Goal: Check status: Check status

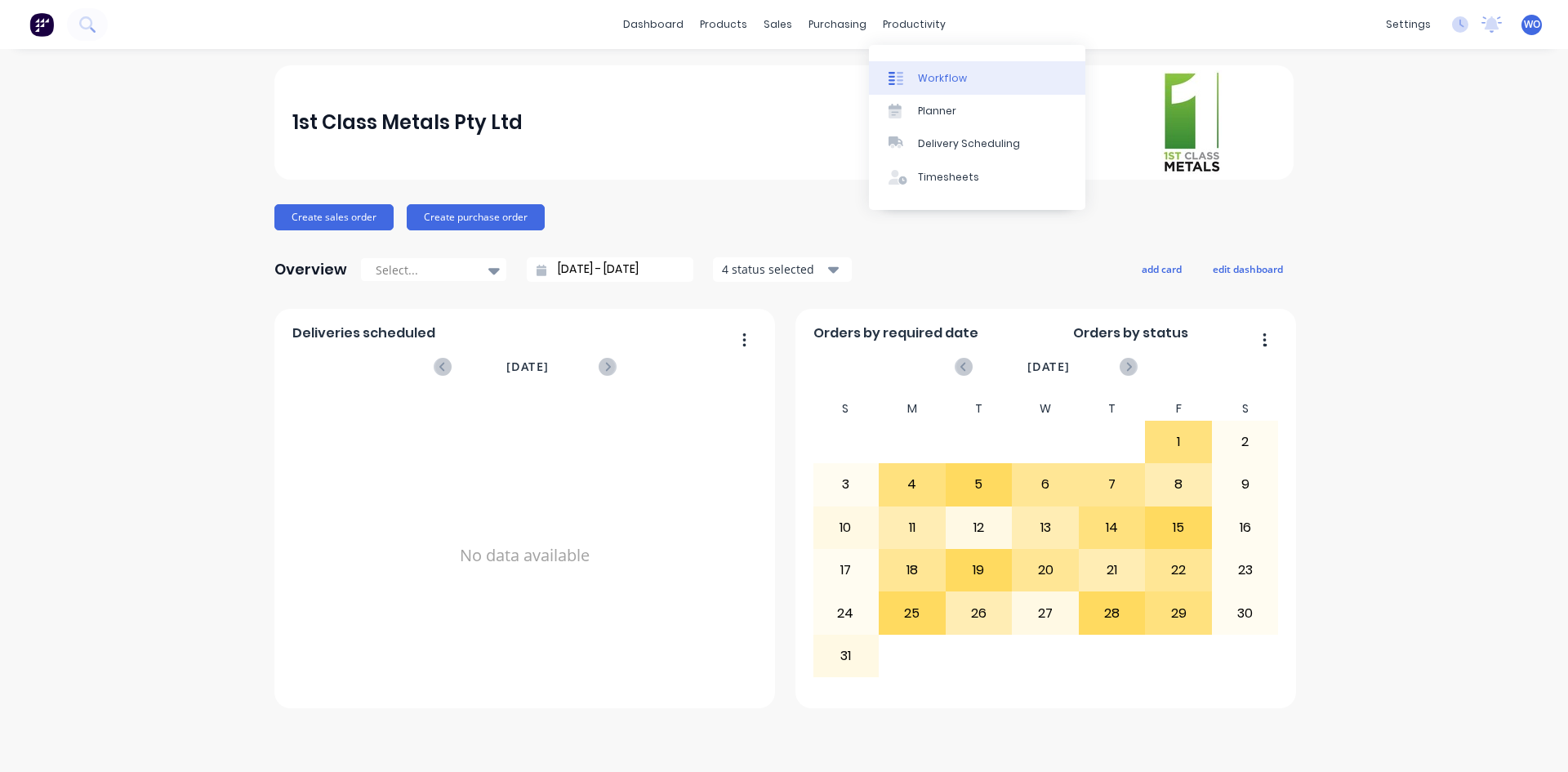
click at [942, 85] on div "Workflow" at bounding box center [942, 78] width 49 height 15
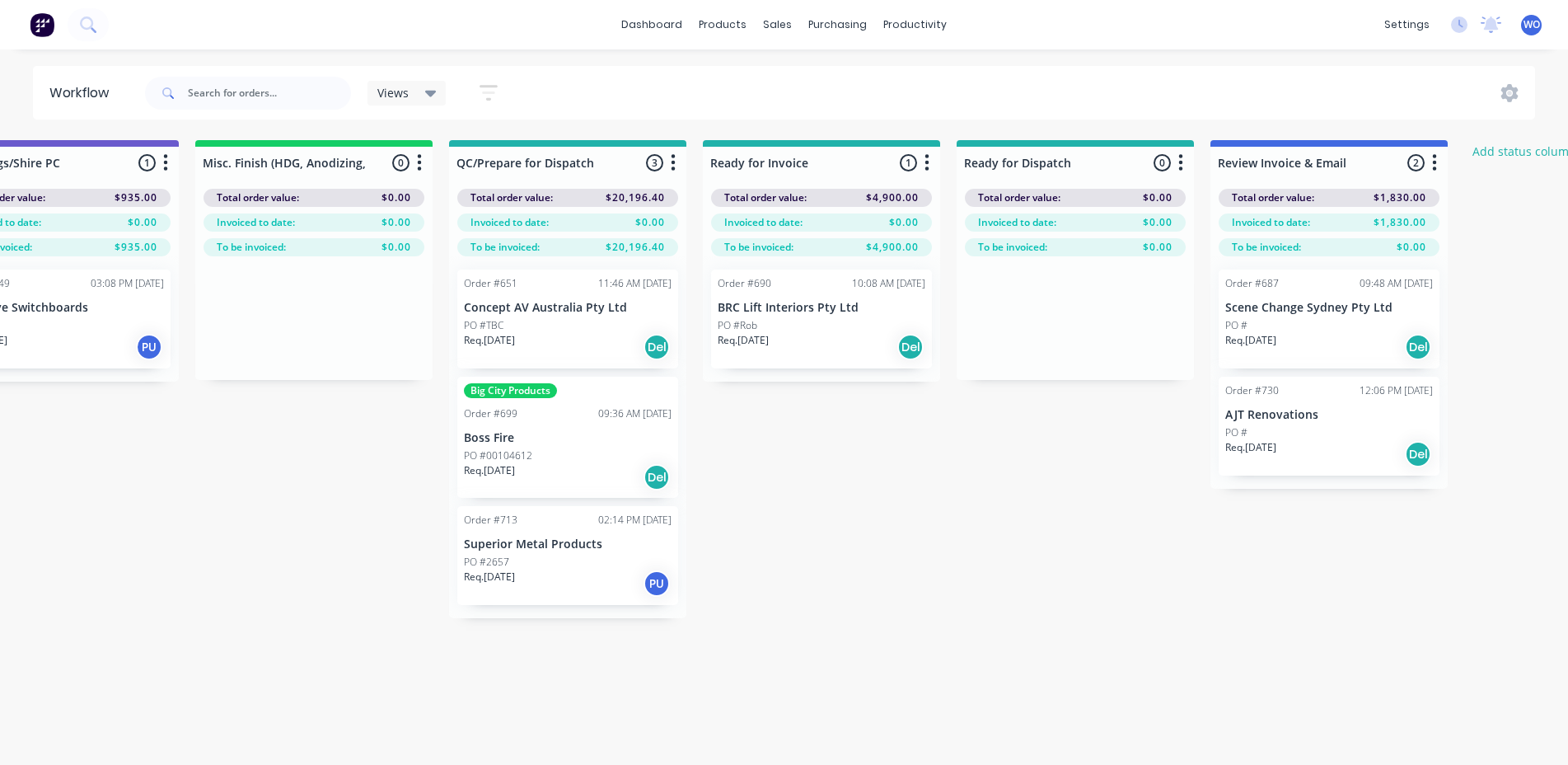
scroll to position [0, 5932]
click at [559, 451] on div "PO #00104612" at bounding box center [567, 456] width 208 height 15
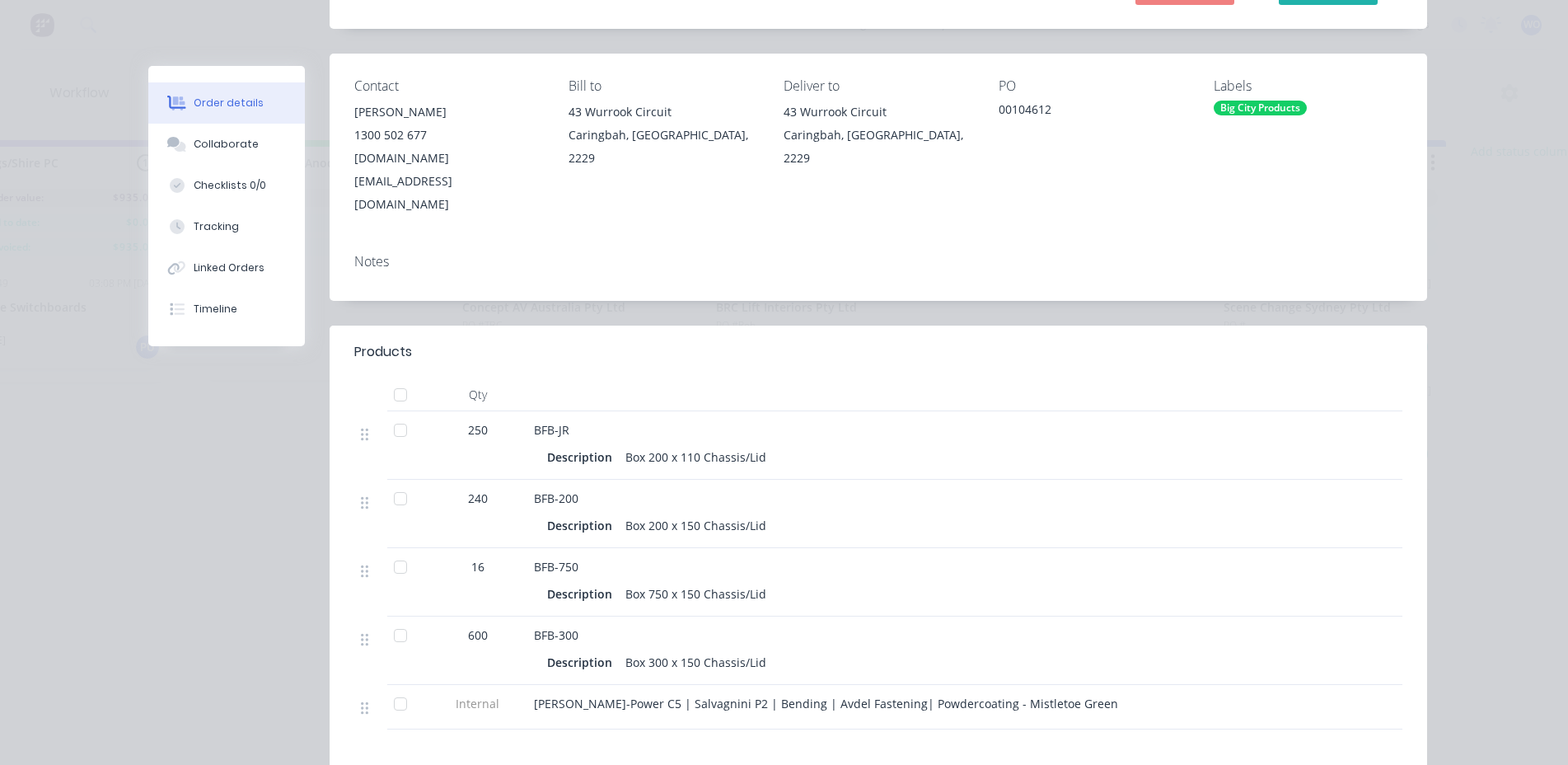
scroll to position [248, 0]
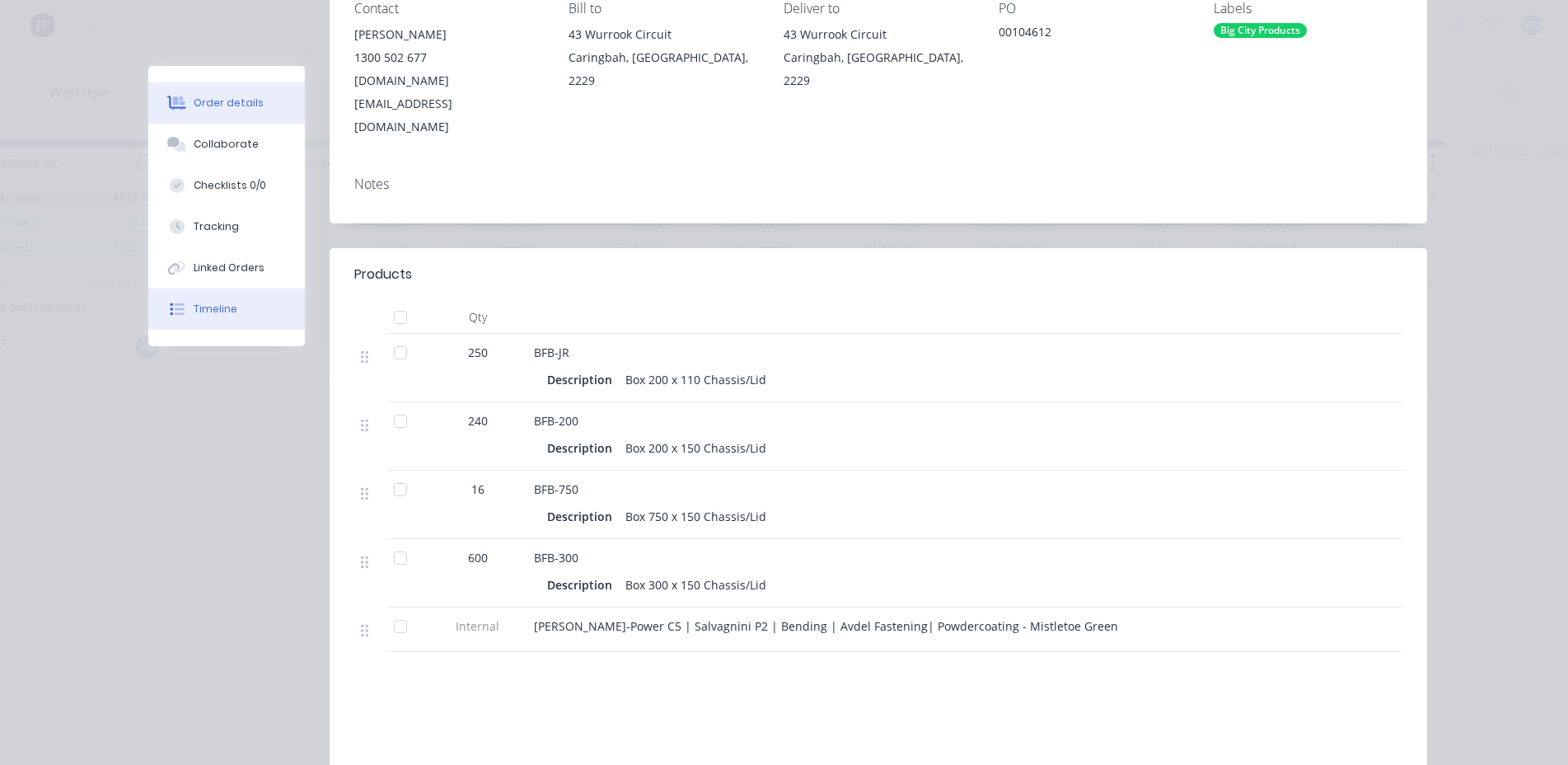
click at [221, 313] on div "Timeline" at bounding box center [215, 309] width 44 height 15
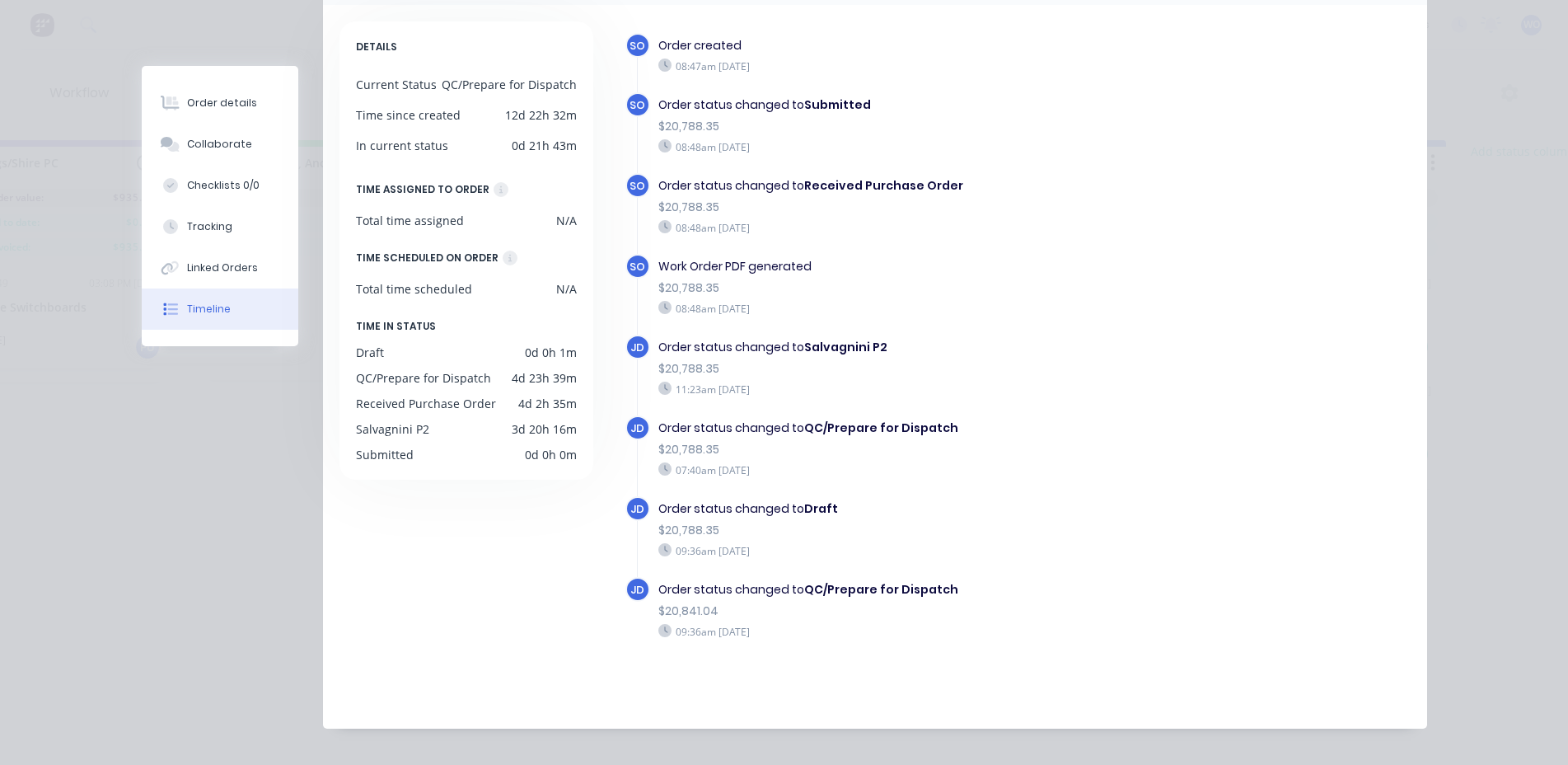
scroll to position [176, 0]
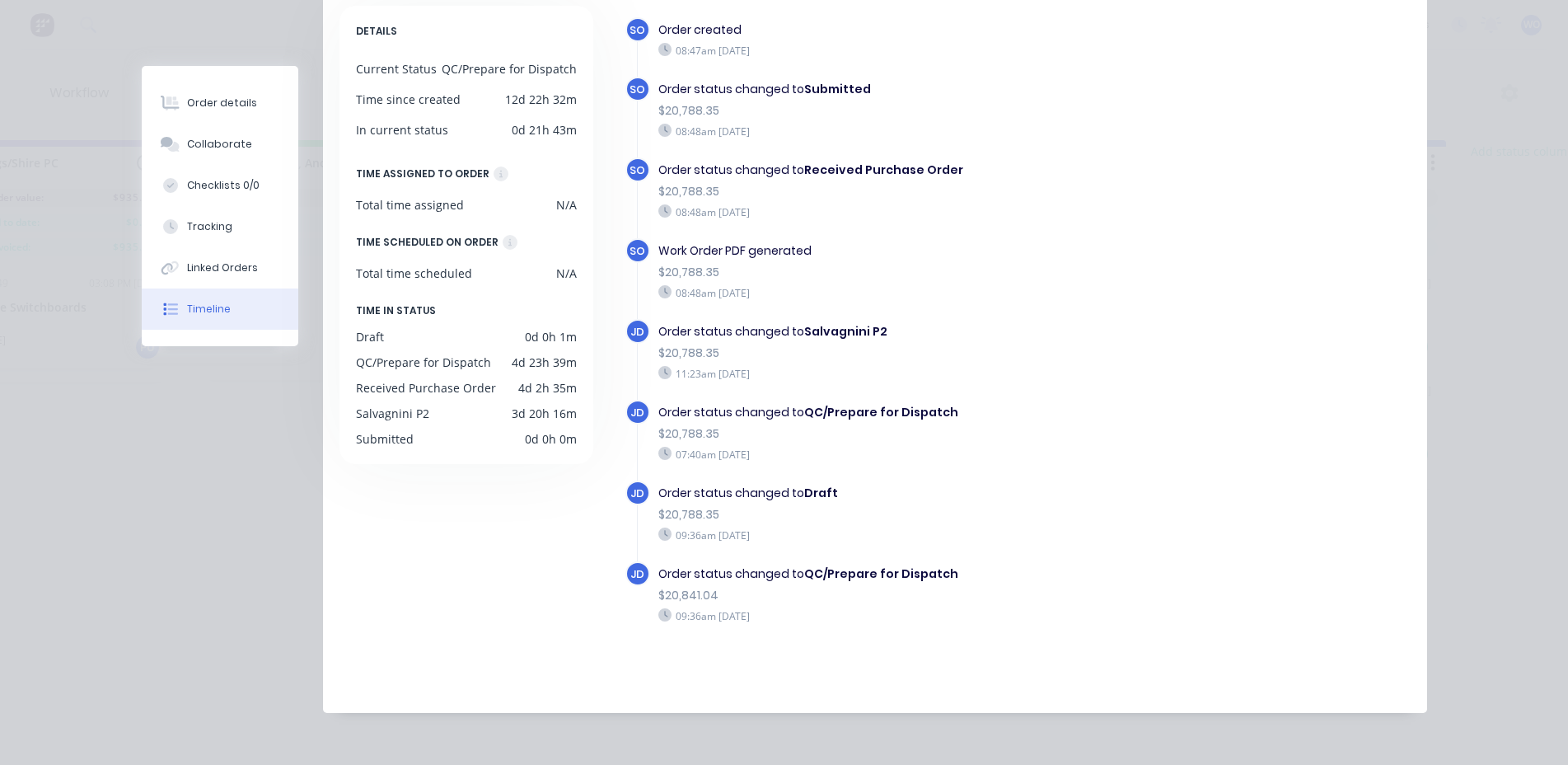
click at [1525, 230] on div "Order details Collaborate Checklists 0/0 Tracking Linked Orders Timeline Order …" at bounding box center [784, 382] width 1568 height 765
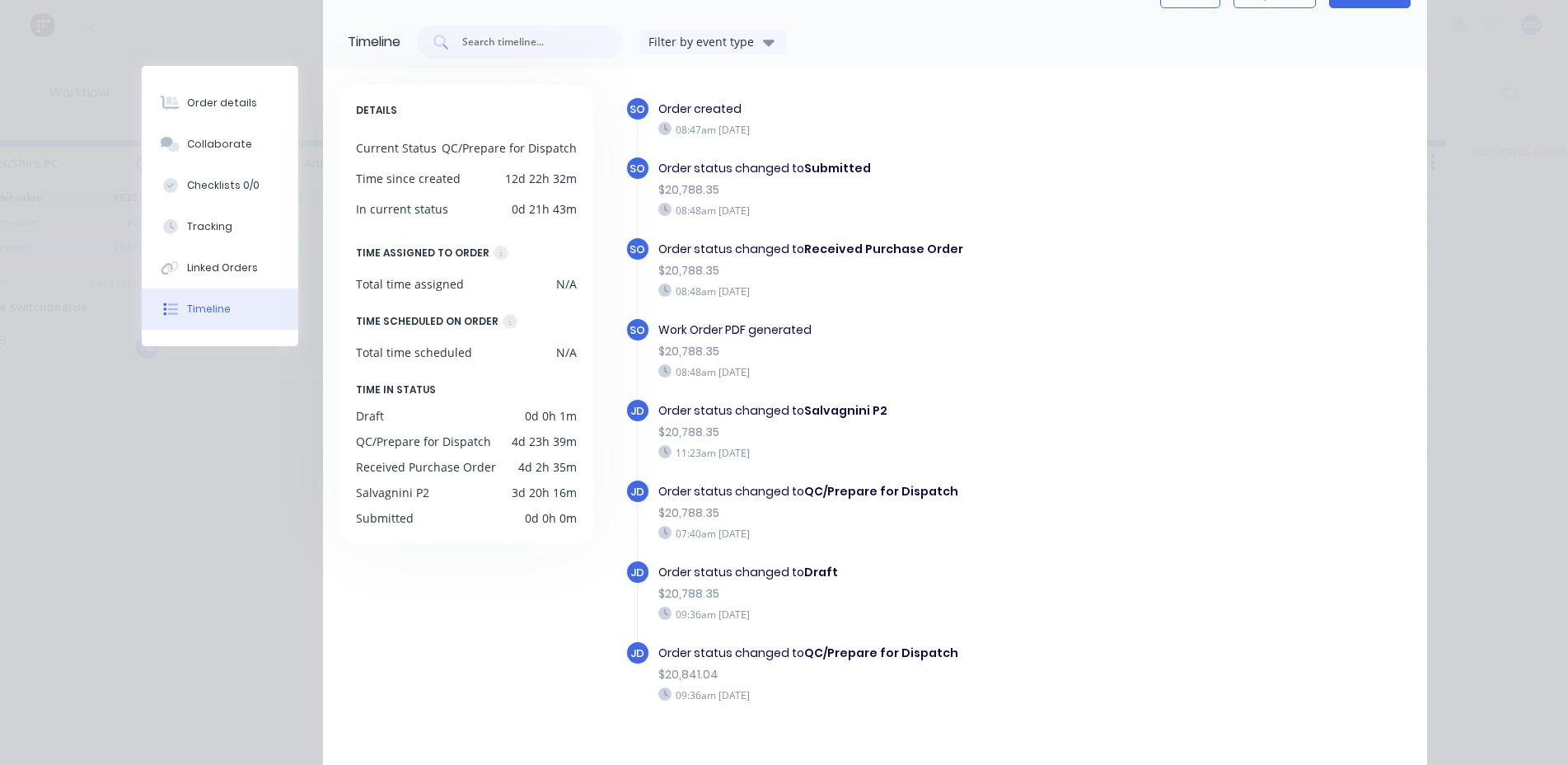
scroll to position [0, 0]
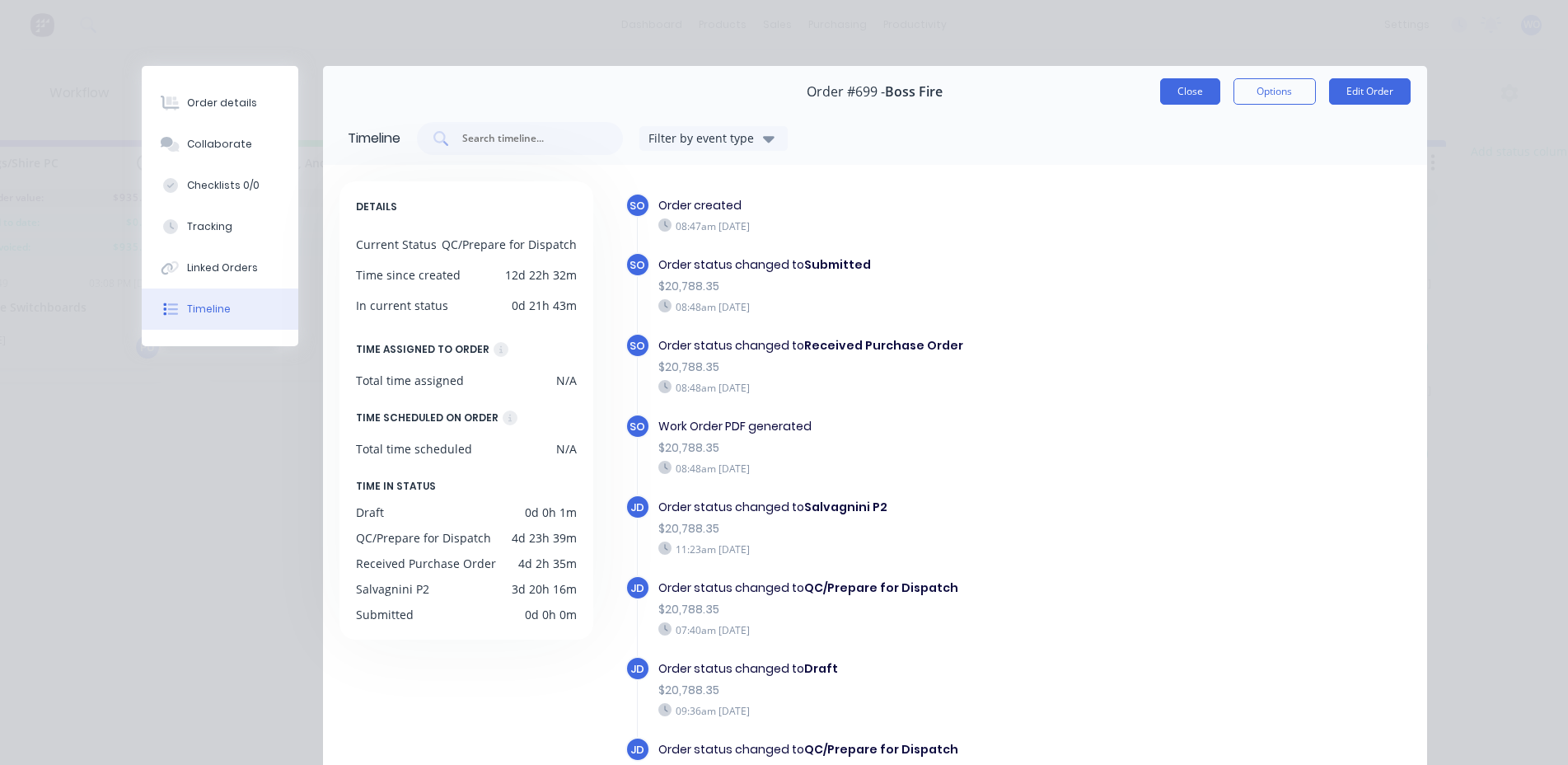
click at [1182, 90] on button "Close" at bounding box center [1190, 91] width 60 height 26
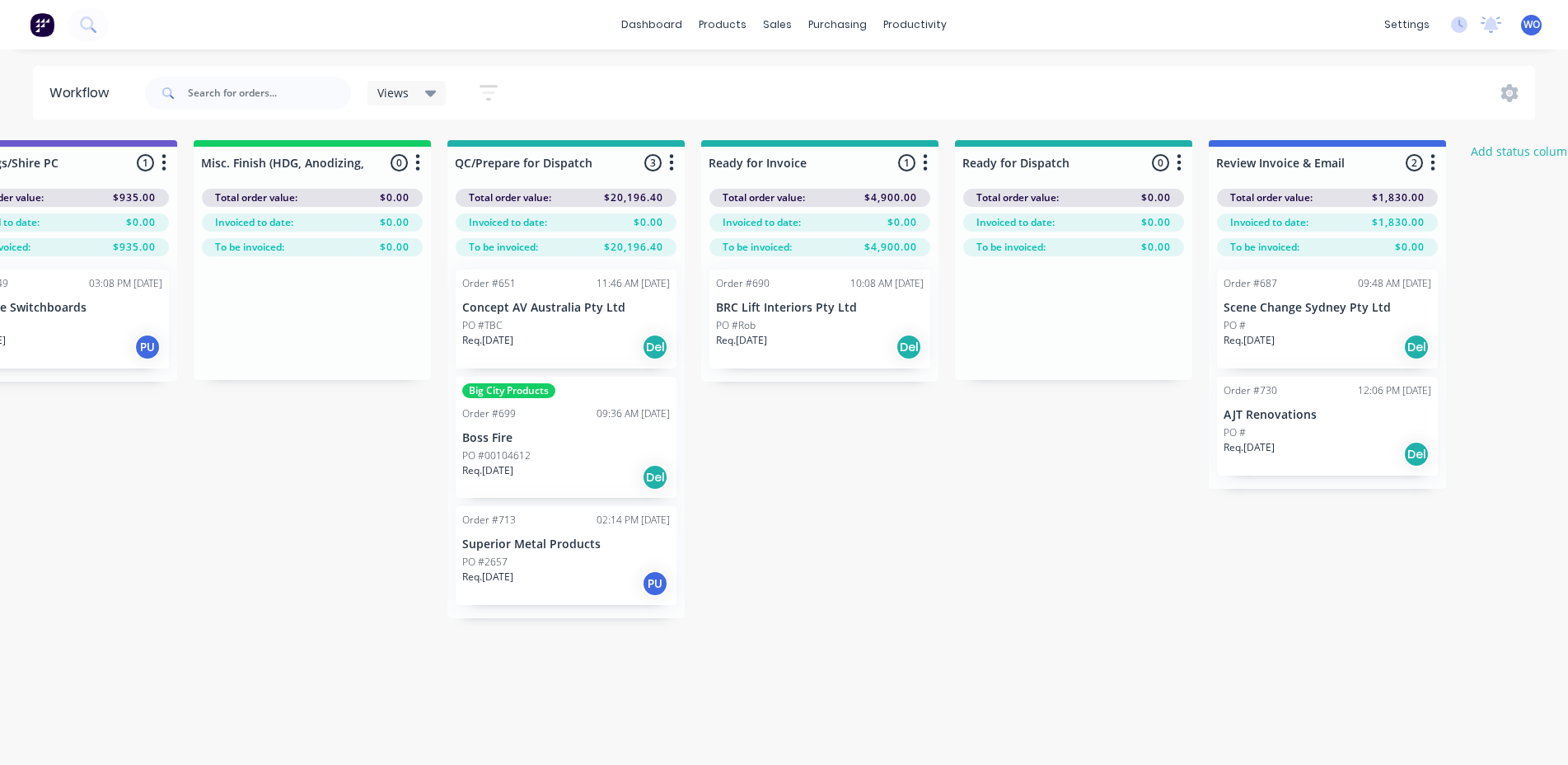
click at [629, 571] on div "Req. [DATE] PU" at bounding box center [567, 583] width 208 height 28
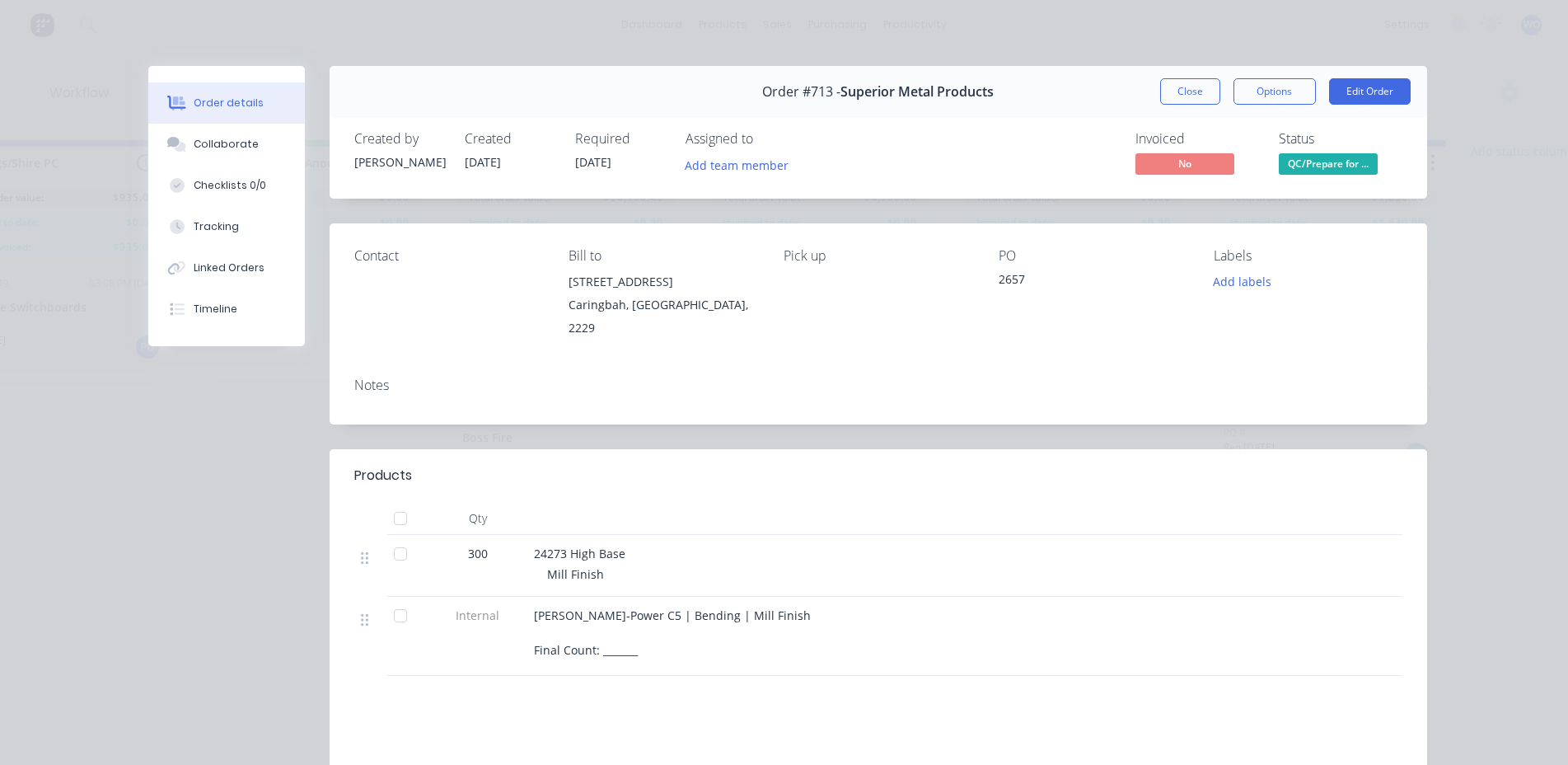
drag, startPoint x: 1203, startPoint y: 97, endPoint x: 1011, endPoint y: 196, distance: 216.0
click at [1202, 97] on button "Close" at bounding box center [1190, 91] width 60 height 26
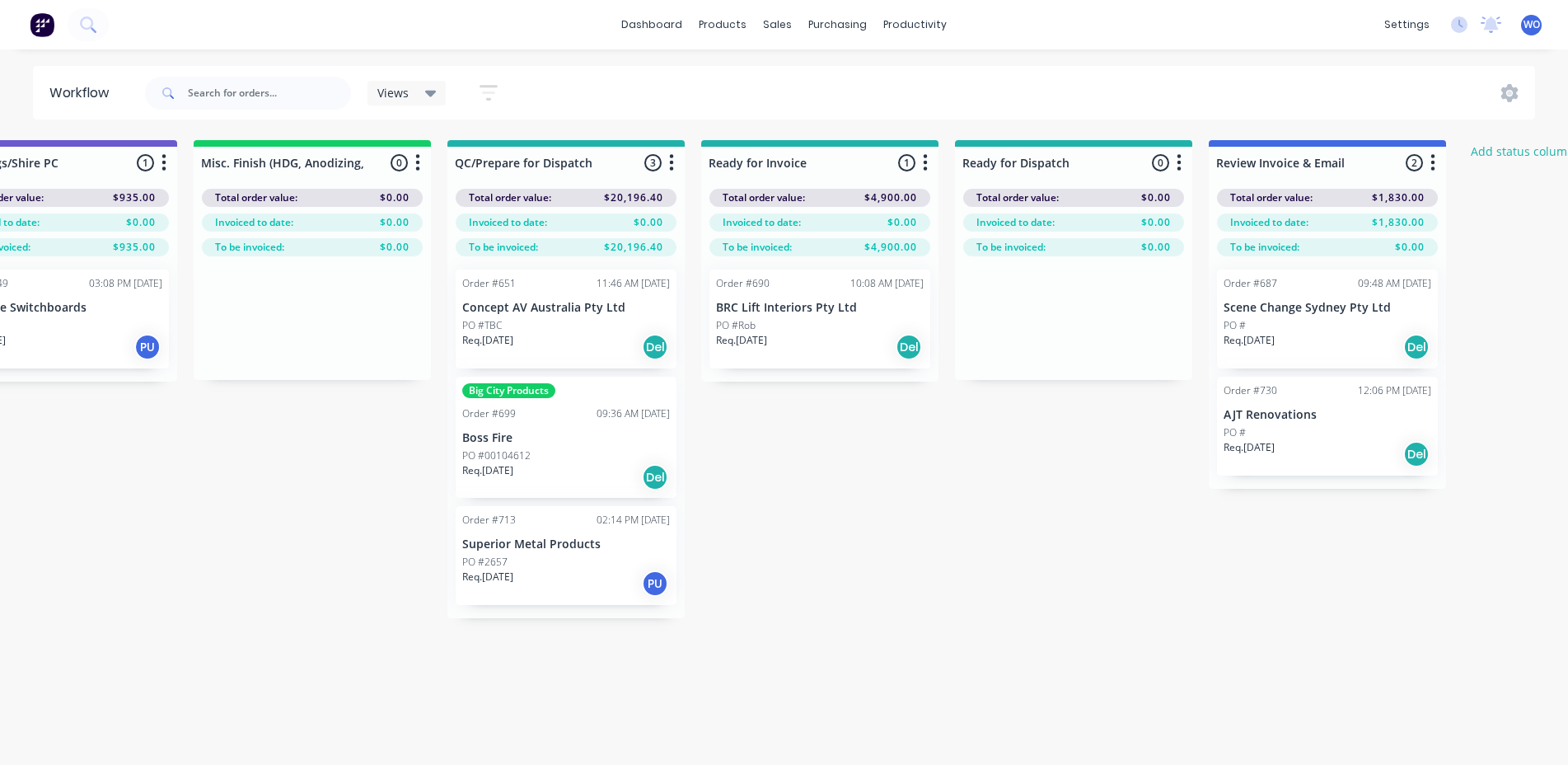
click at [894, 338] on div "Req. [DATE] Del" at bounding box center [820, 346] width 208 height 28
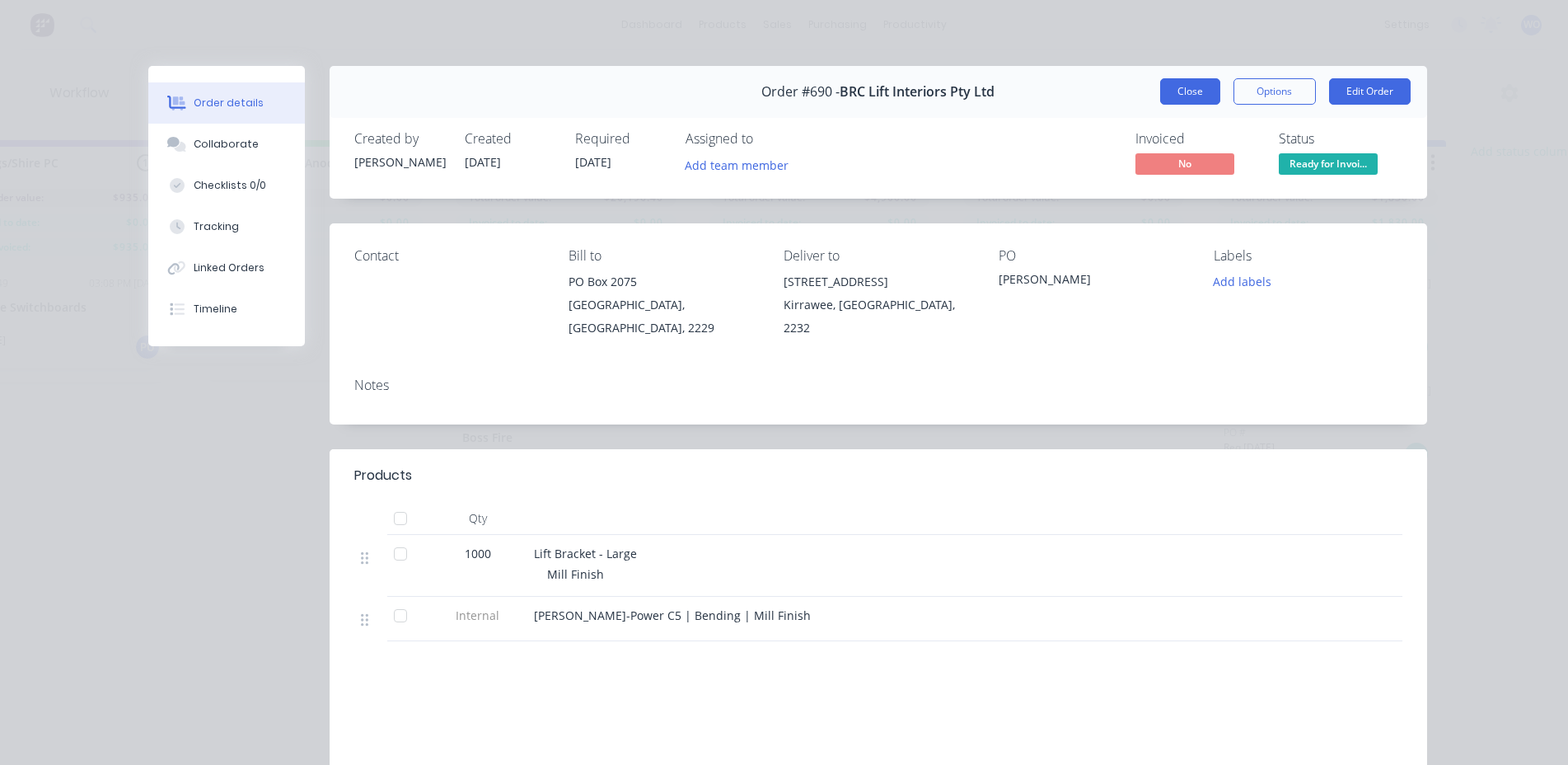
click at [1165, 97] on button "Close" at bounding box center [1190, 91] width 60 height 26
